Goal: Information Seeking & Learning: Learn about a topic

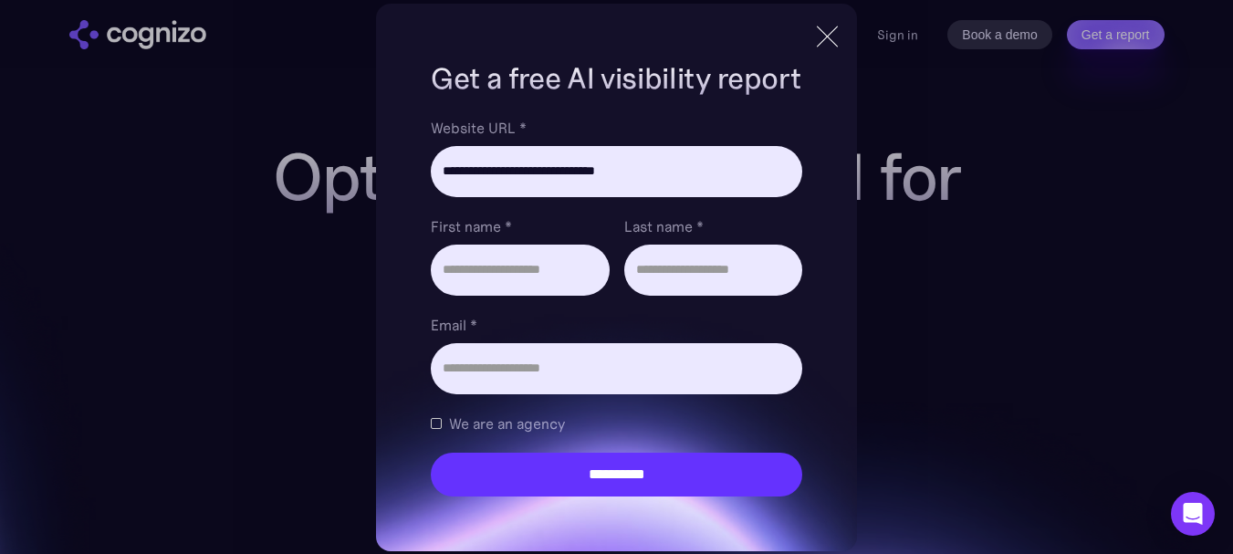
click at [823, 40] on div at bounding box center [827, 36] width 21 height 21
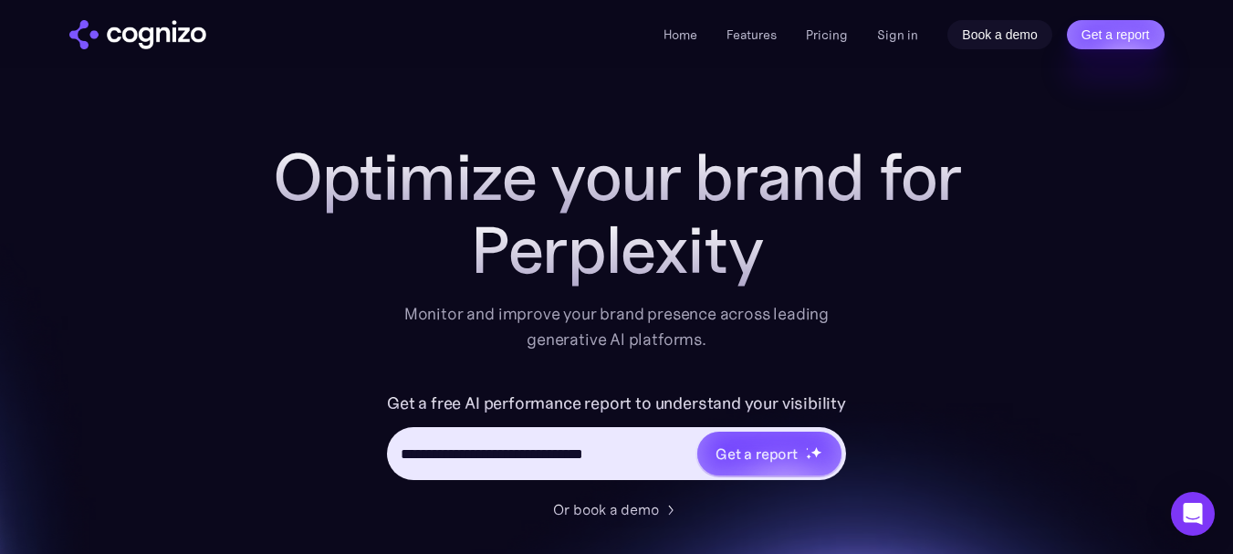
click at [957, 33] on link "Book a demo" at bounding box center [1000, 34] width 105 height 29
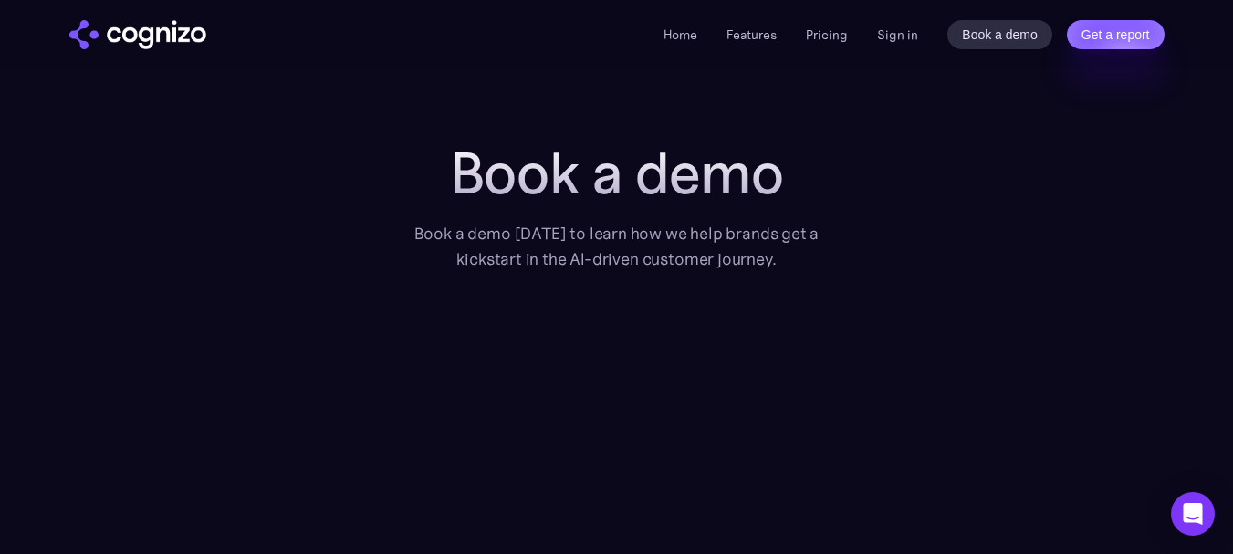
click at [824, 25] on li "Pricing" at bounding box center [827, 35] width 42 height 22
click at [837, 25] on li "Pricing" at bounding box center [827, 35] width 42 height 22
click at [837, 33] on link "Pricing" at bounding box center [827, 34] width 42 height 16
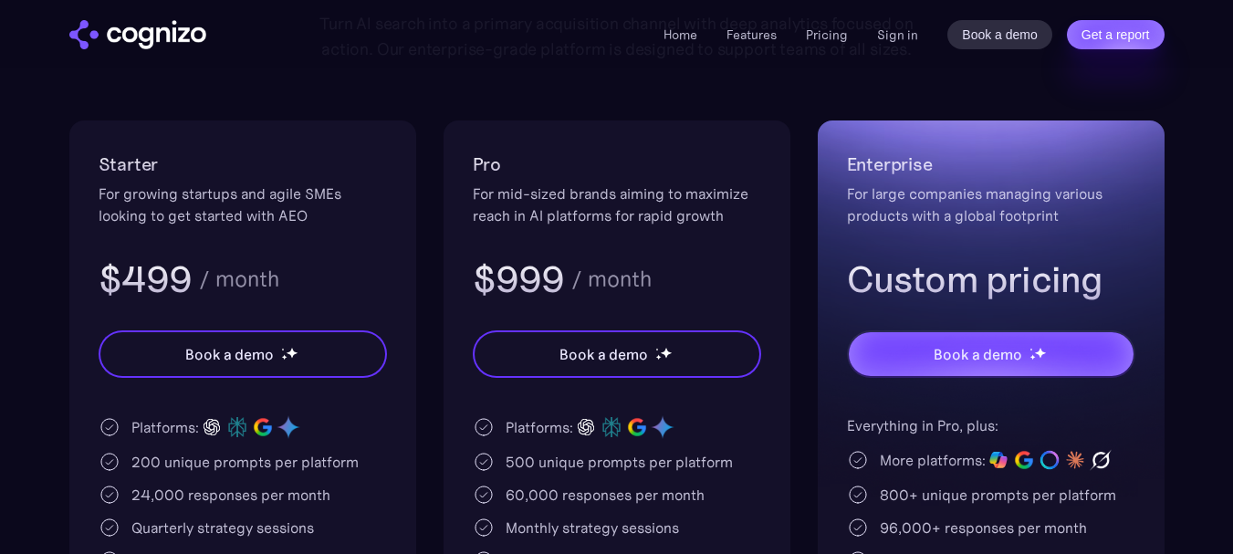
scroll to position [274, 0]
